Goal: Task Accomplishment & Management: Use online tool/utility

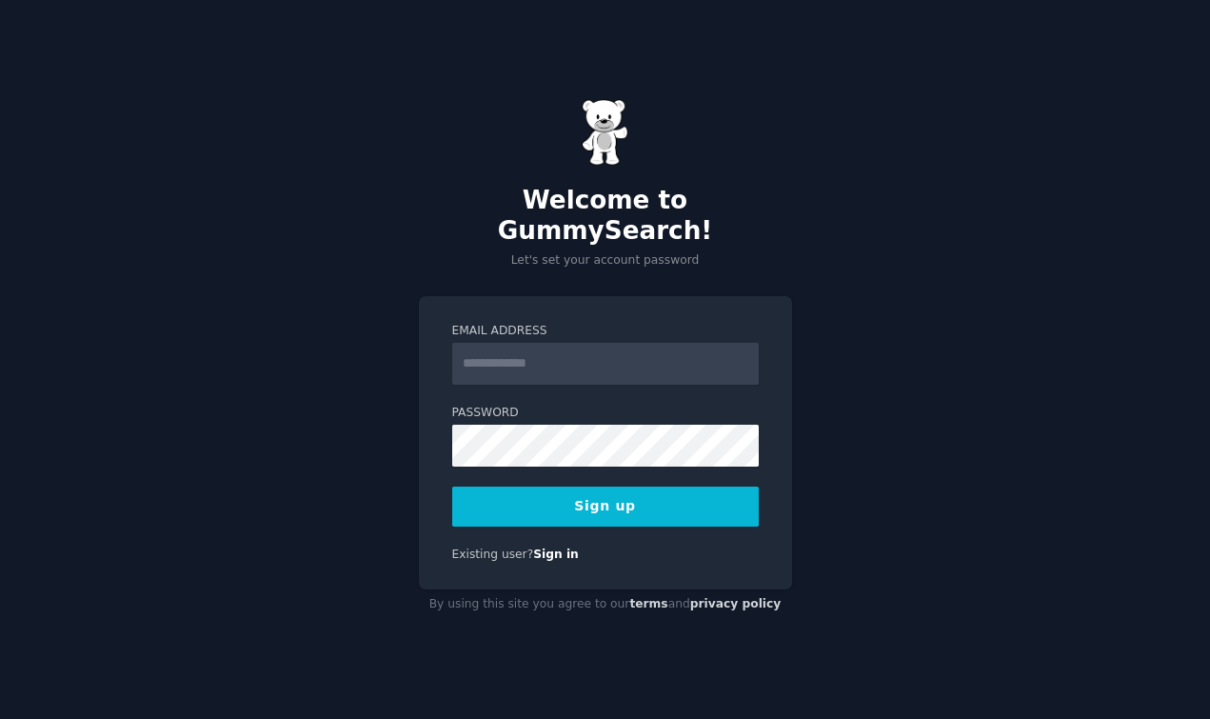
click at [620, 349] on input "Email Address" at bounding box center [605, 364] width 307 height 42
type input "**********"
click at [668, 487] on button "Sign up" at bounding box center [605, 507] width 307 height 40
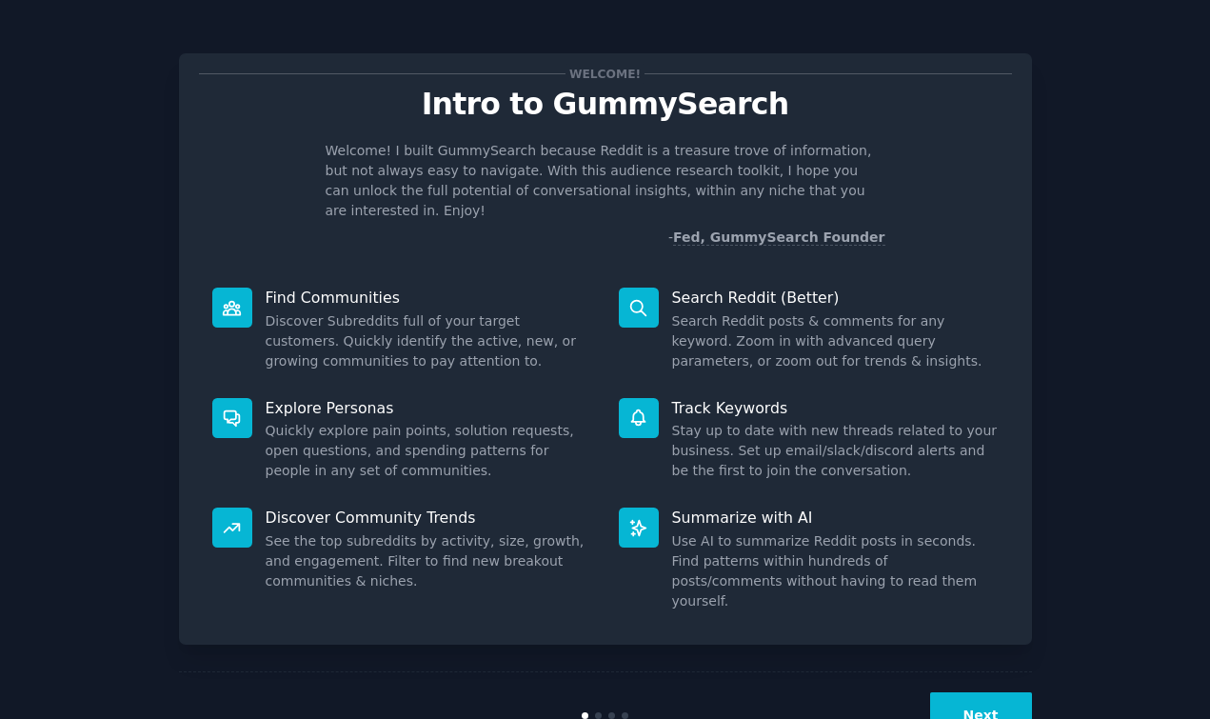
scroll to position [26, 0]
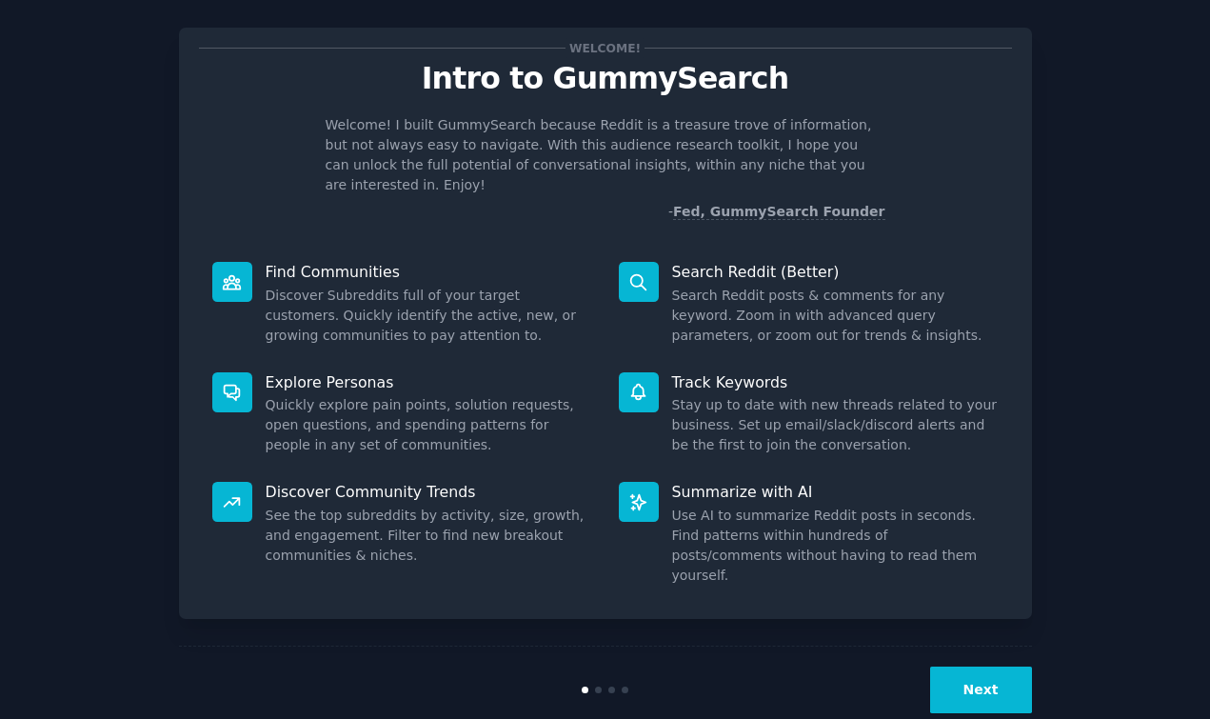
click at [987, 667] on button "Next" at bounding box center [981, 690] width 102 height 47
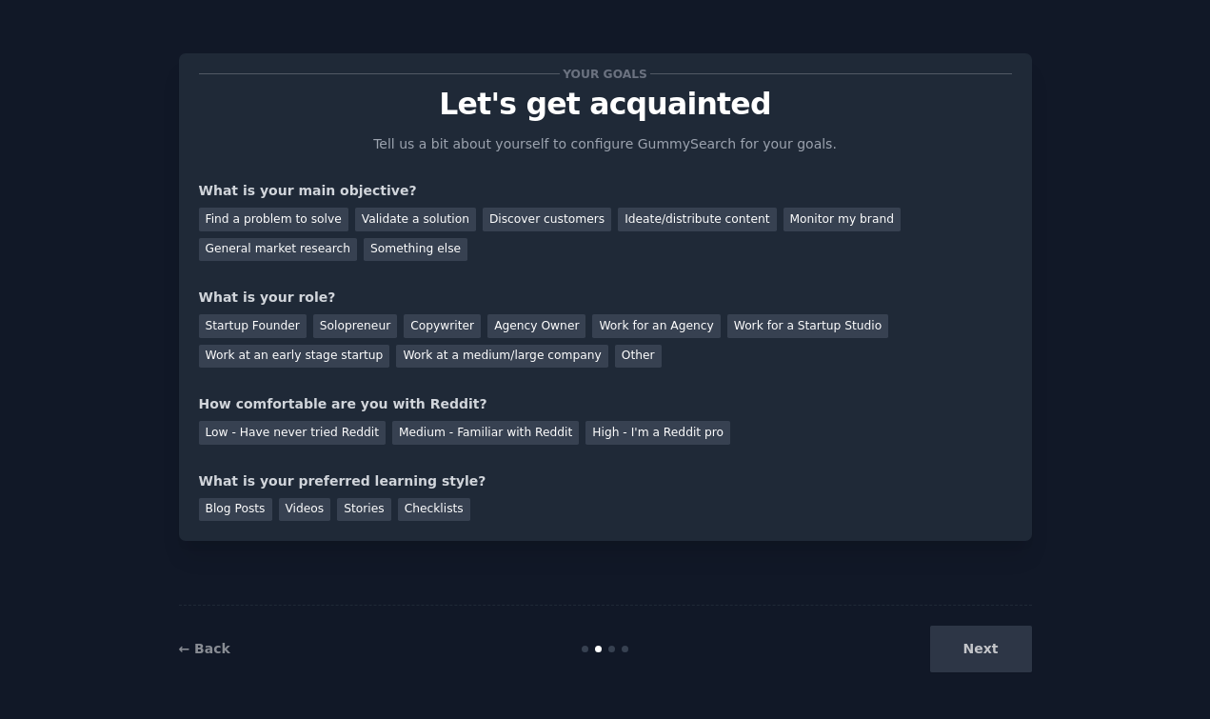
click at [992, 656] on div "Next" at bounding box center [890, 649] width 285 height 47
click at [215, 650] on link "← Back" at bounding box center [204, 648] width 51 height 15
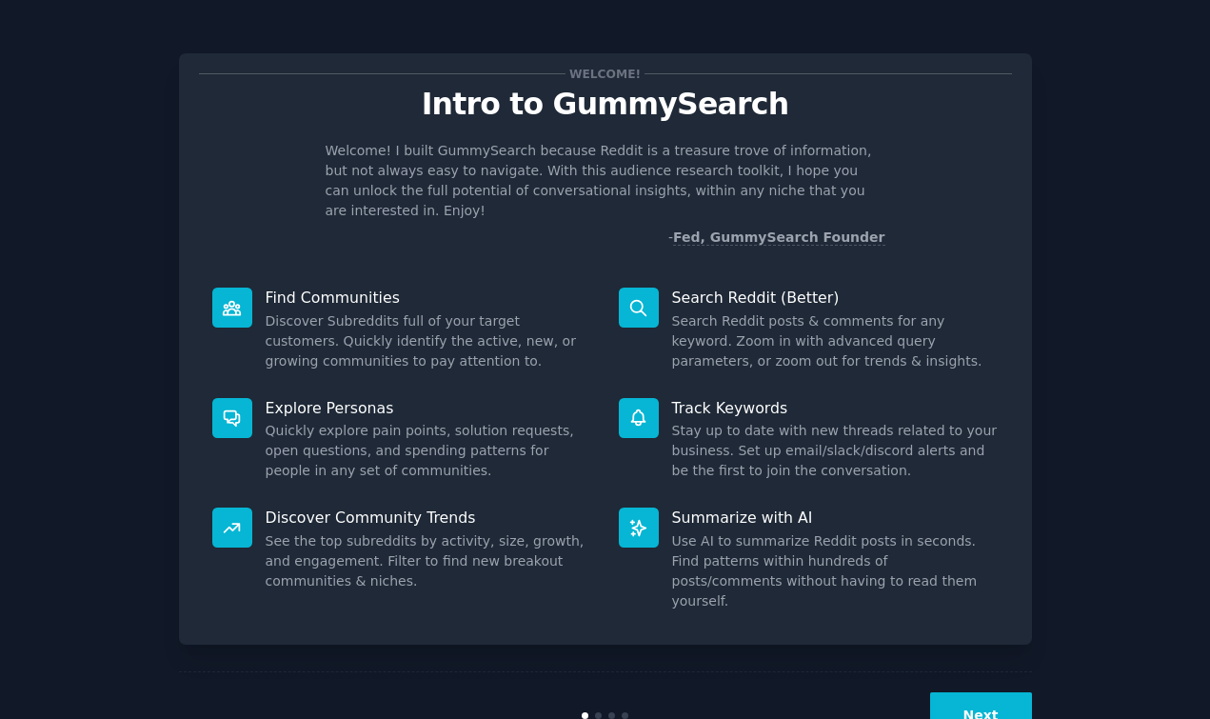
click at [985, 692] on button "Next" at bounding box center [981, 715] width 102 height 47
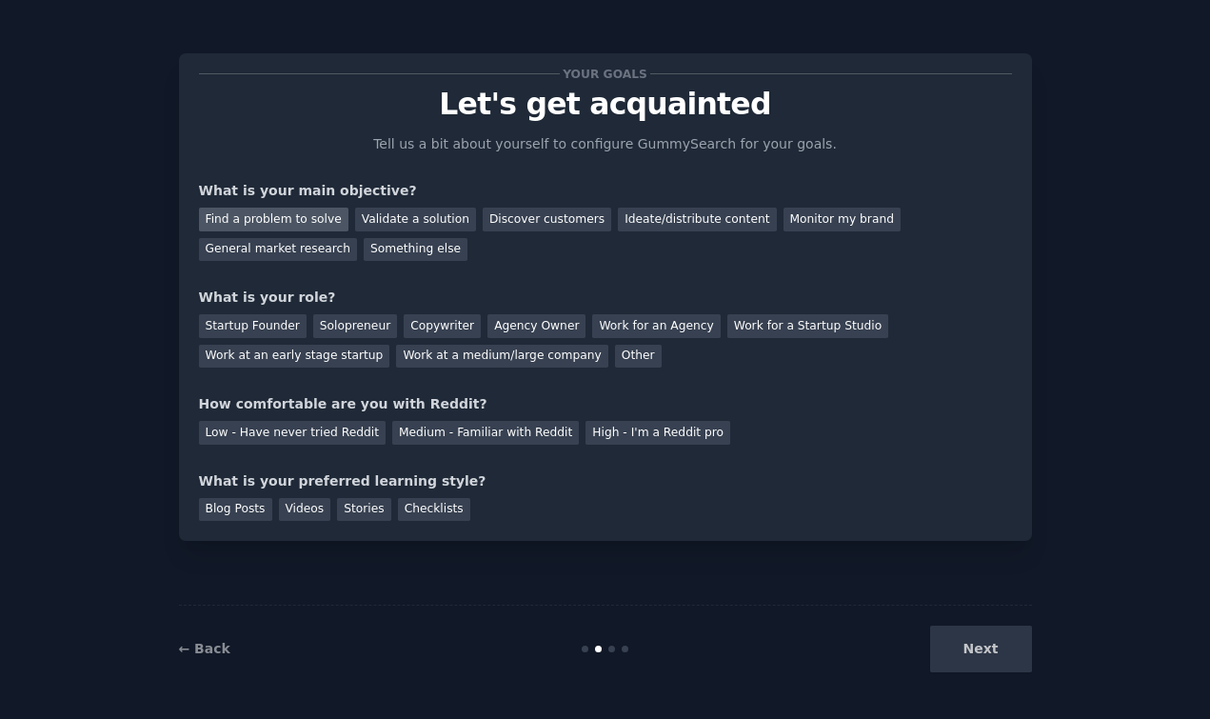
click at [281, 212] on div "Find a problem to solve" at bounding box center [274, 220] width 150 height 24
click at [552, 221] on div "Discover customers" at bounding box center [547, 220] width 129 height 24
click at [281, 327] on div "Startup Founder" at bounding box center [253, 326] width 108 height 24
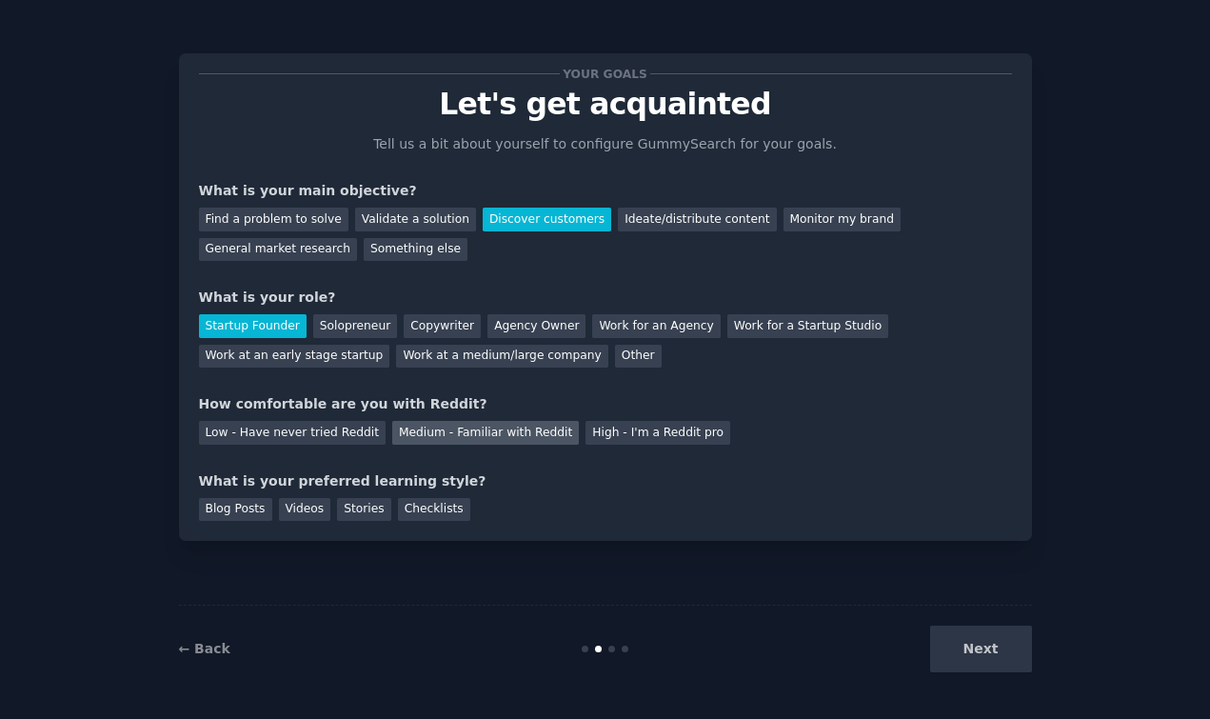
click at [450, 436] on div "Medium - Familiar with Reddit" at bounding box center [485, 433] width 187 height 24
click at [321, 434] on div "Low - Have never tried Reddit" at bounding box center [292, 433] width 187 height 24
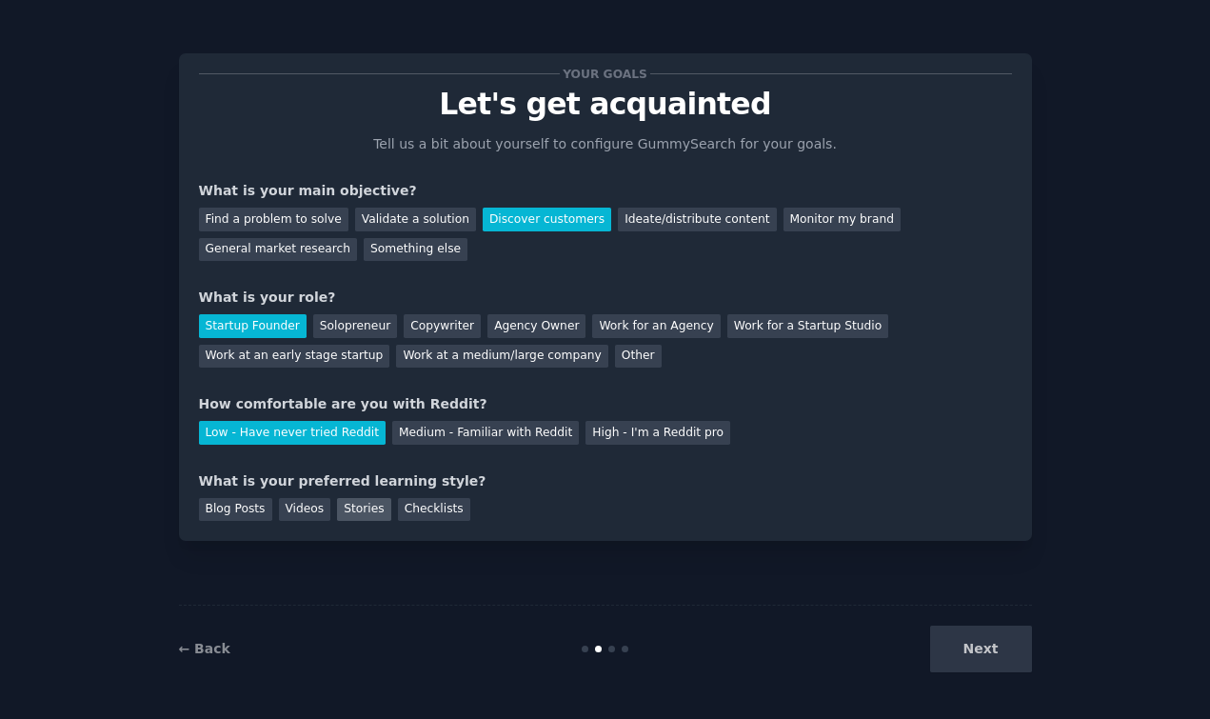
click at [362, 509] on div "Stories" at bounding box center [363, 510] width 53 height 24
click at [978, 656] on button "Next" at bounding box center [981, 649] width 102 height 47
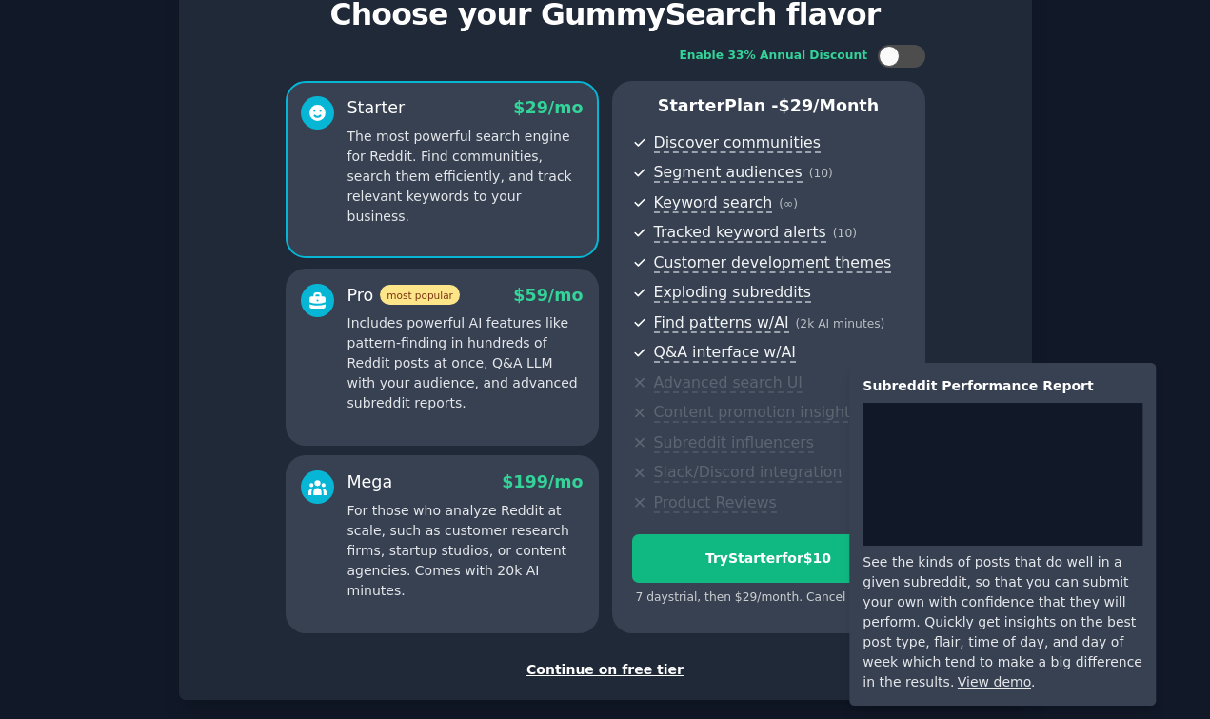
scroll to position [184, 0]
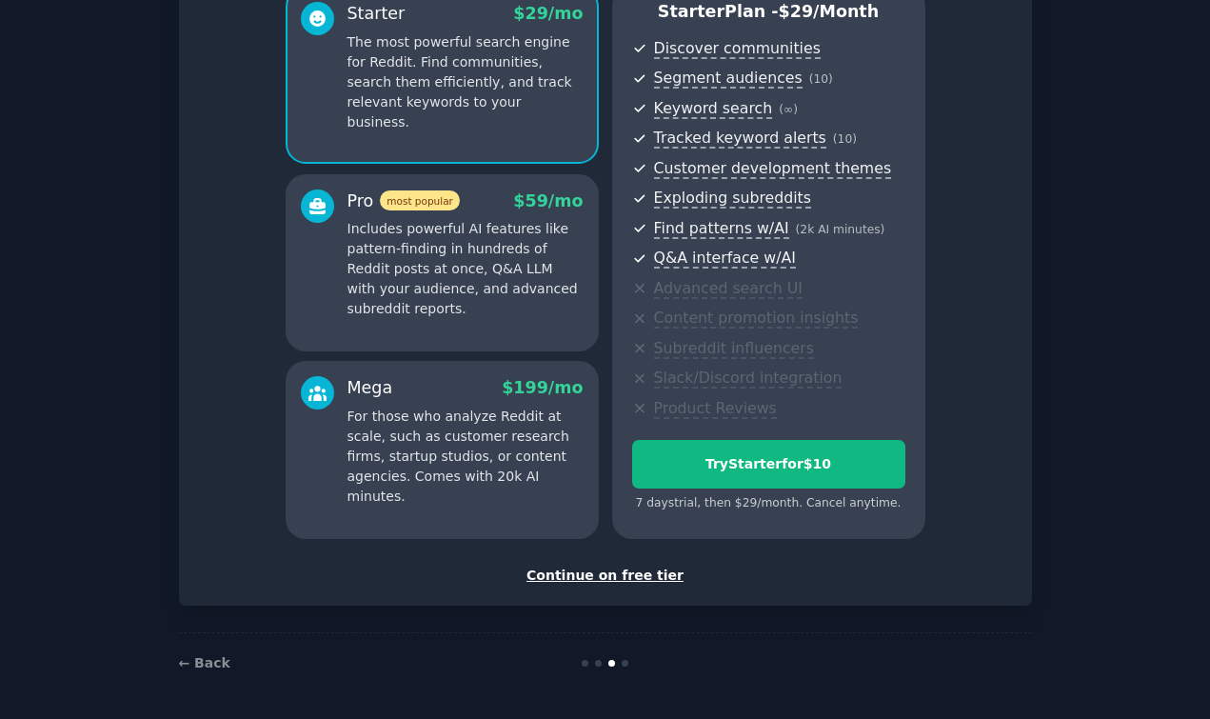
click at [615, 572] on div "Continue on free tier" at bounding box center [605, 576] width 813 height 20
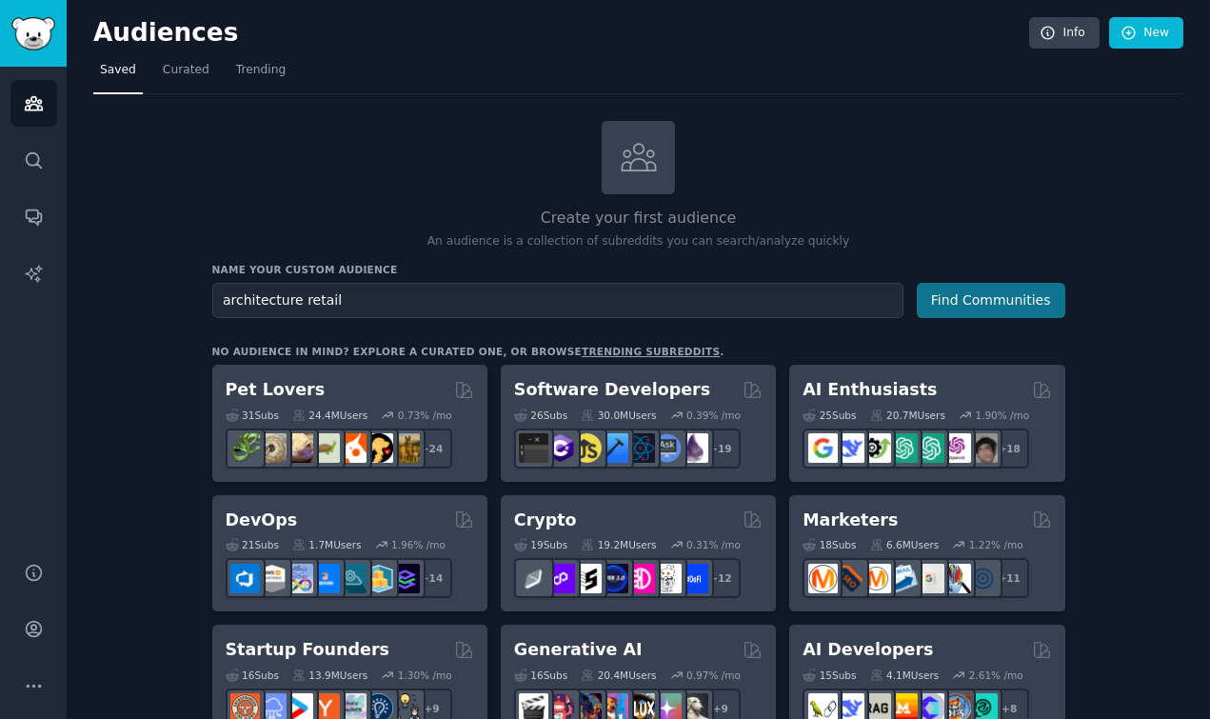
type input "architecture retail"
click at [998, 304] on button "Find Communities" at bounding box center [991, 300] width 149 height 35
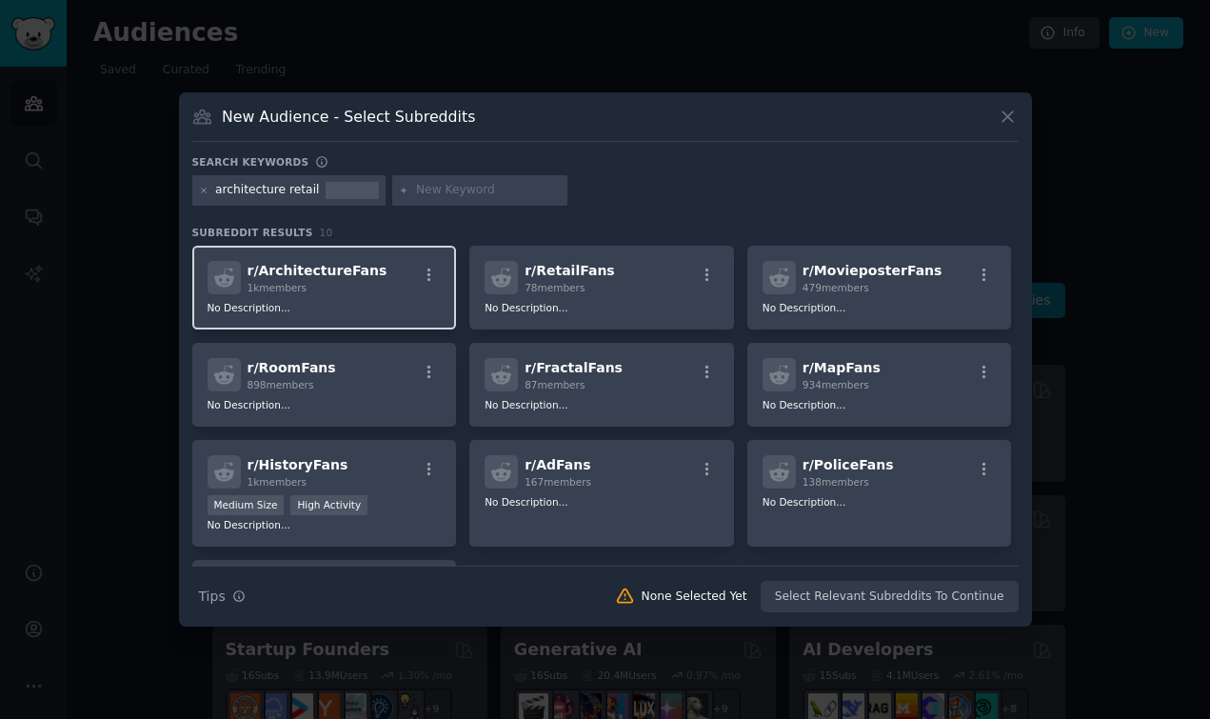
click at [364, 292] on div "1k members" at bounding box center [318, 287] width 140 height 13
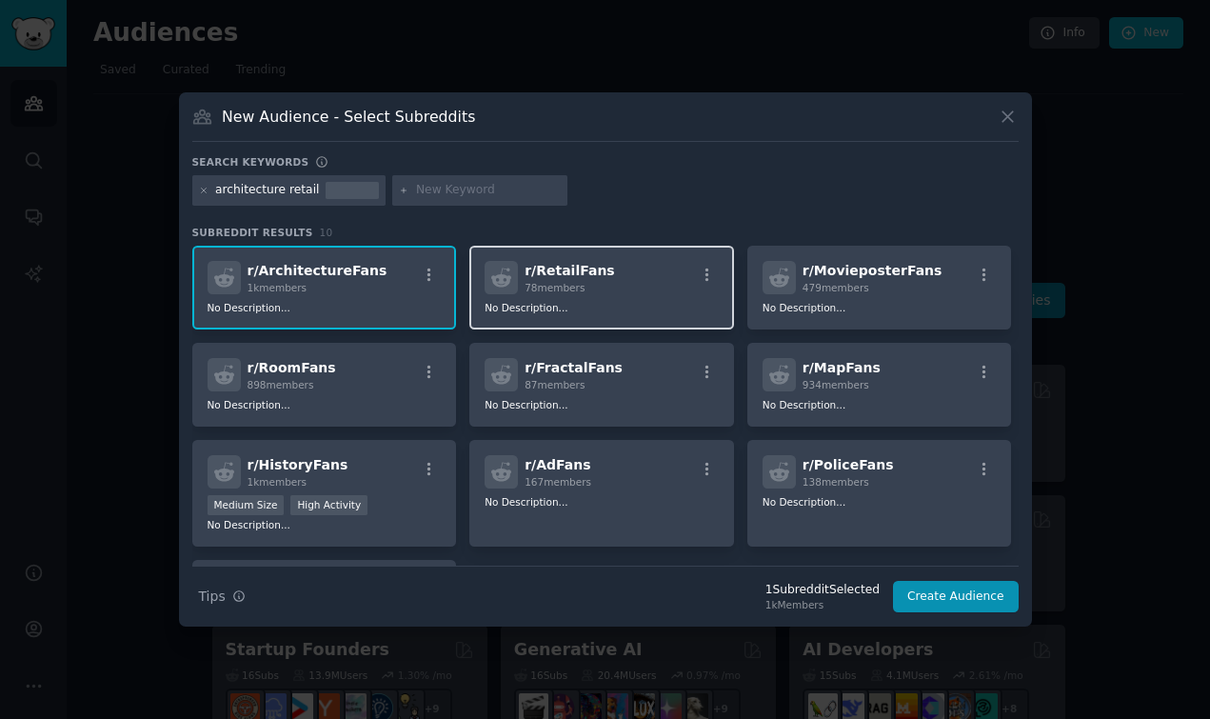
click at [648, 284] on div "r/ RetailFans 78 members" at bounding box center [602, 277] width 234 height 33
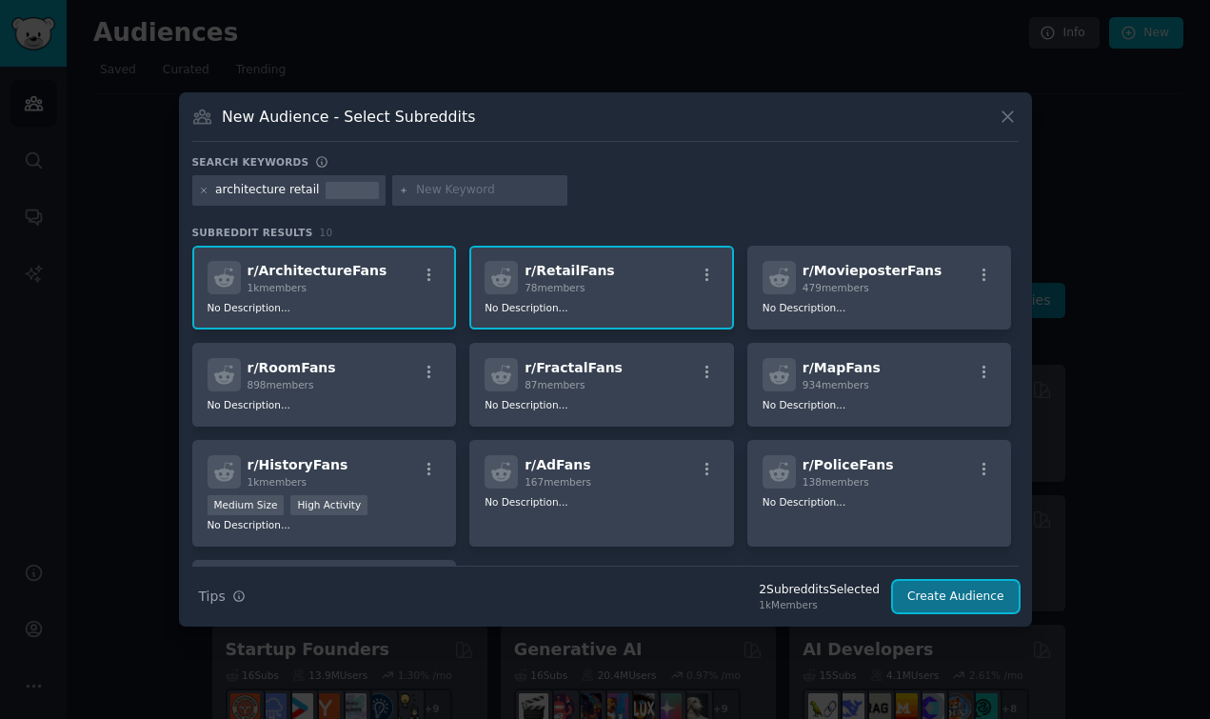
click at [975, 594] on button "Create Audience" at bounding box center [956, 597] width 126 height 32
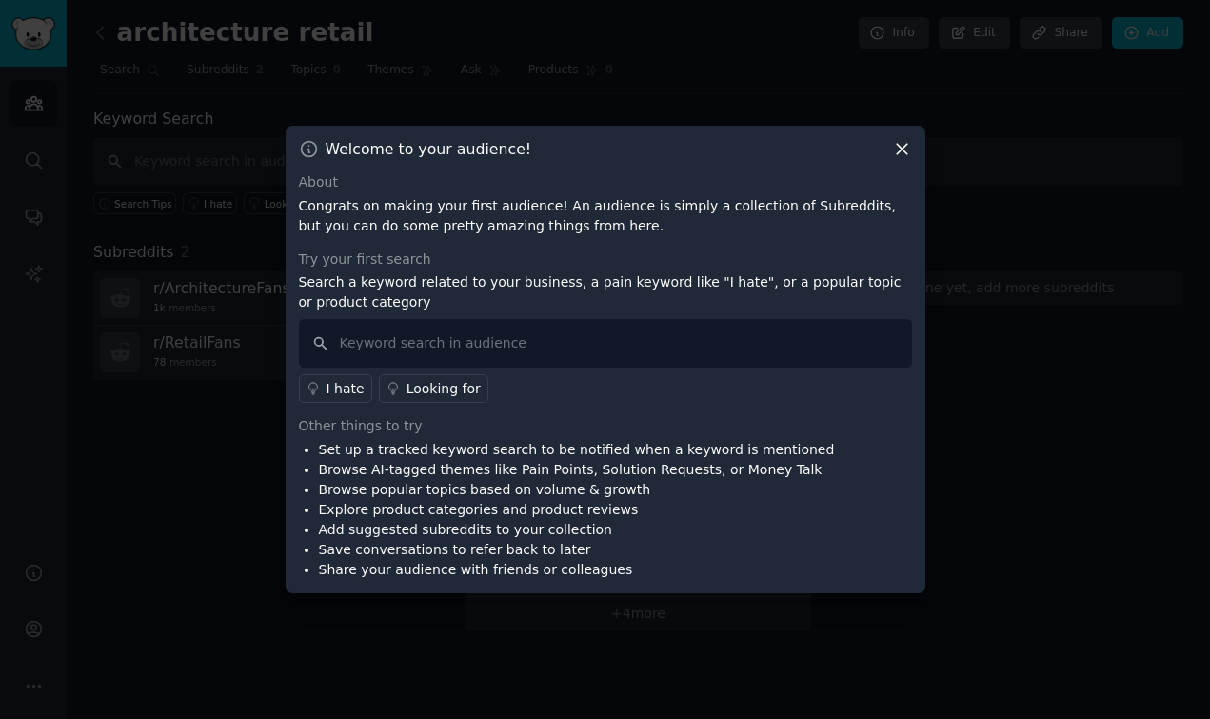
click at [901, 148] on icon at bounding box center [902, 150] width 10 height 10
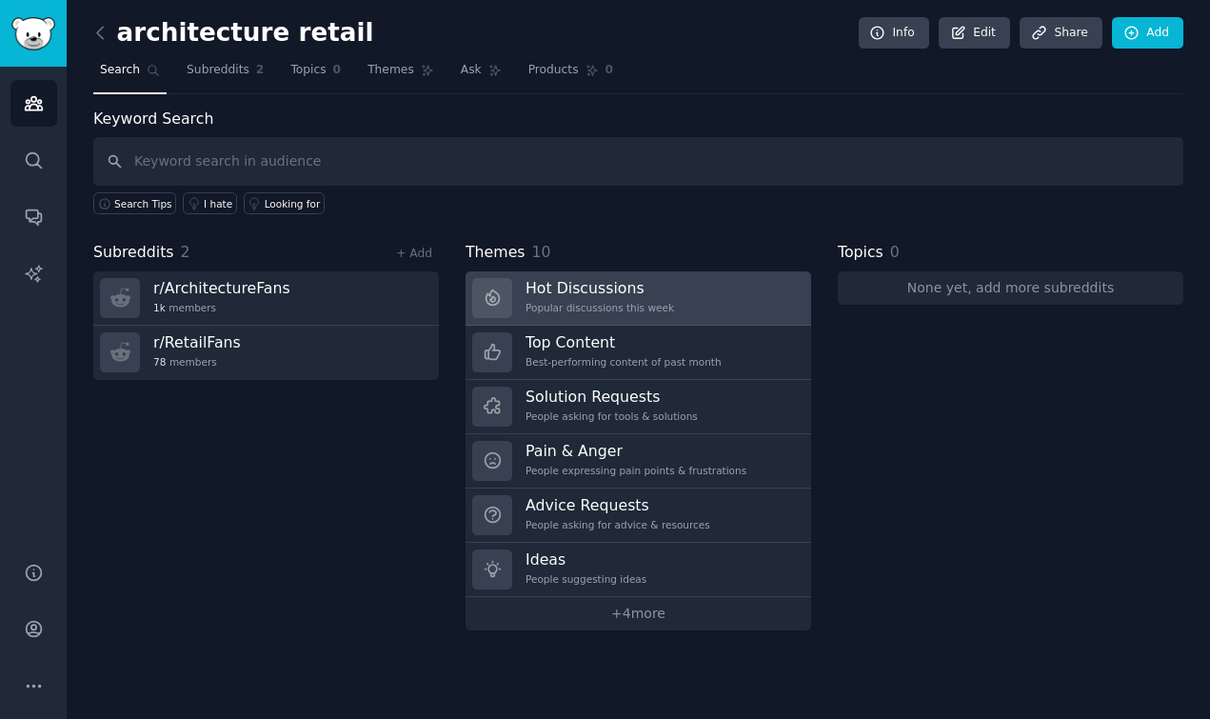
click at [590, 298] on div "Hot Discussions Popular discussions this week" at bounding box center [600, 298] width 149 height 40
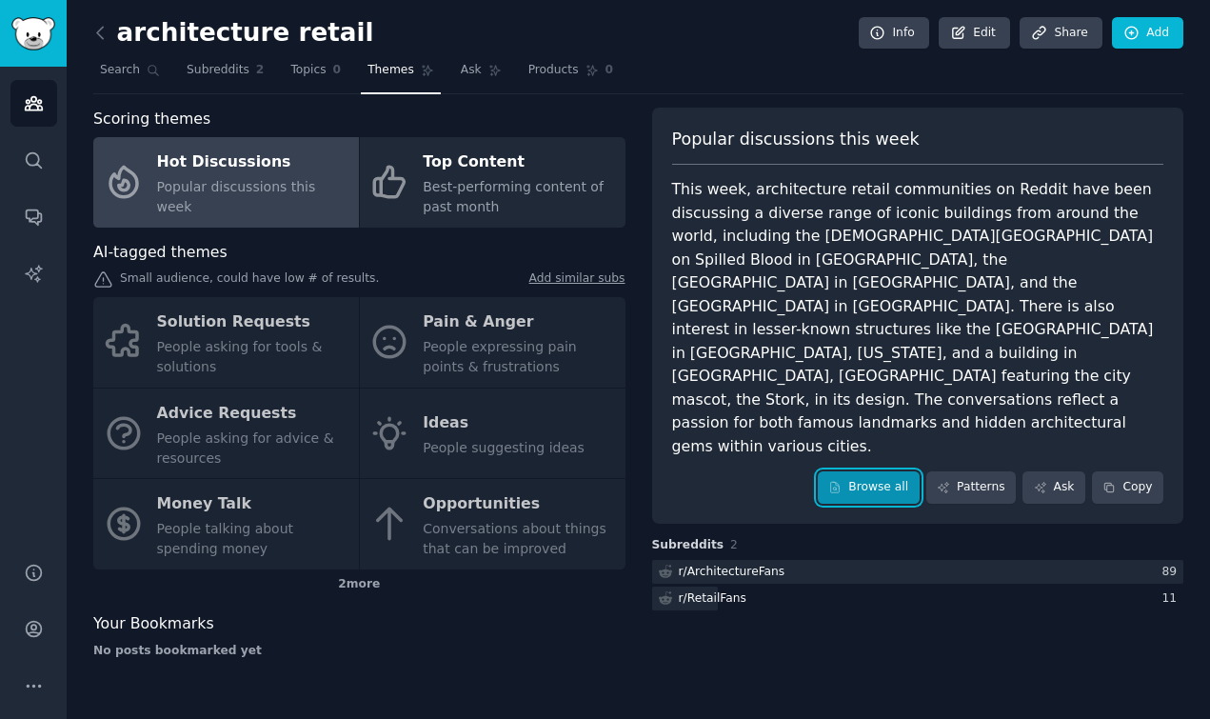
click at [884, 471] on link "Browse all" at bounding box center [869, 487] width 102 height 32
